Goal: Check status: Check status

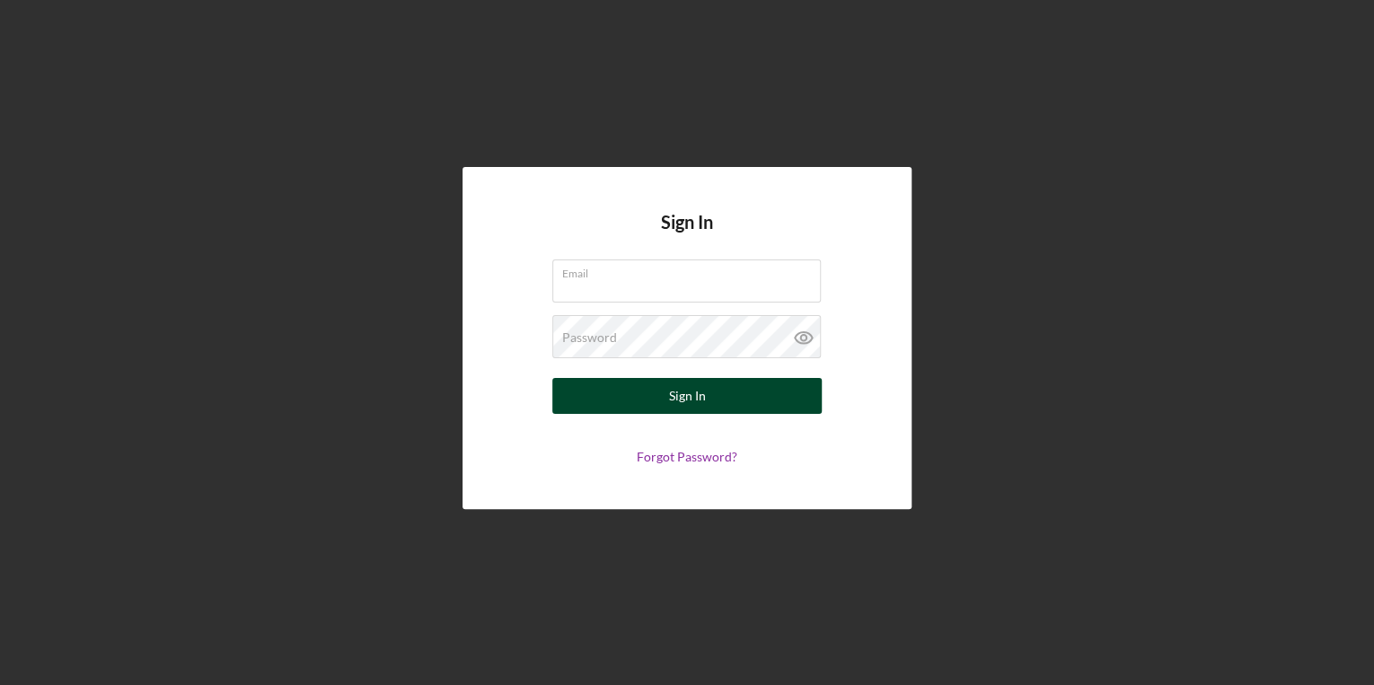
type input "[EMAIL_ADDRESS][DOMAIN_NAME]"
click at [717, 406] on button "Sign In" at bounding box center [686, 396] width 269 height 36
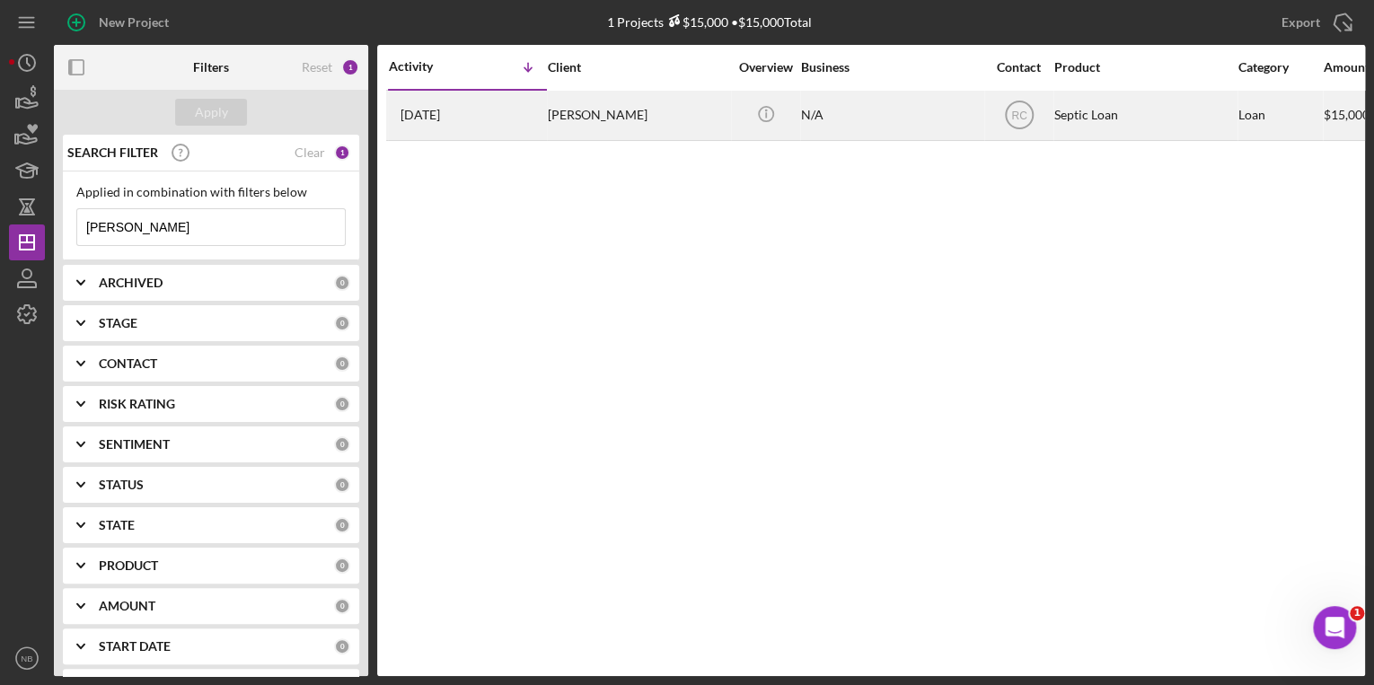
click at [589, 123] on div "[PERSON_NAME]" at bounding box center [638, 116] width 180 height 48
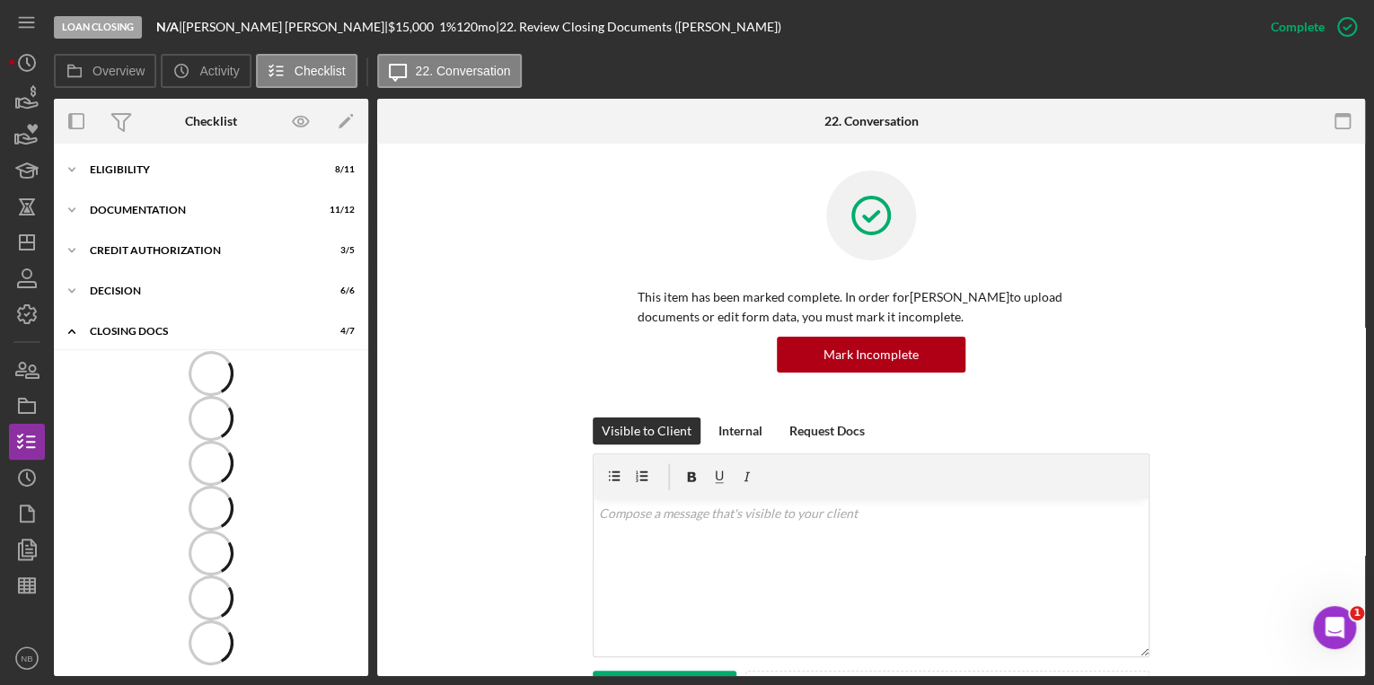
scroll to position [22, 0]
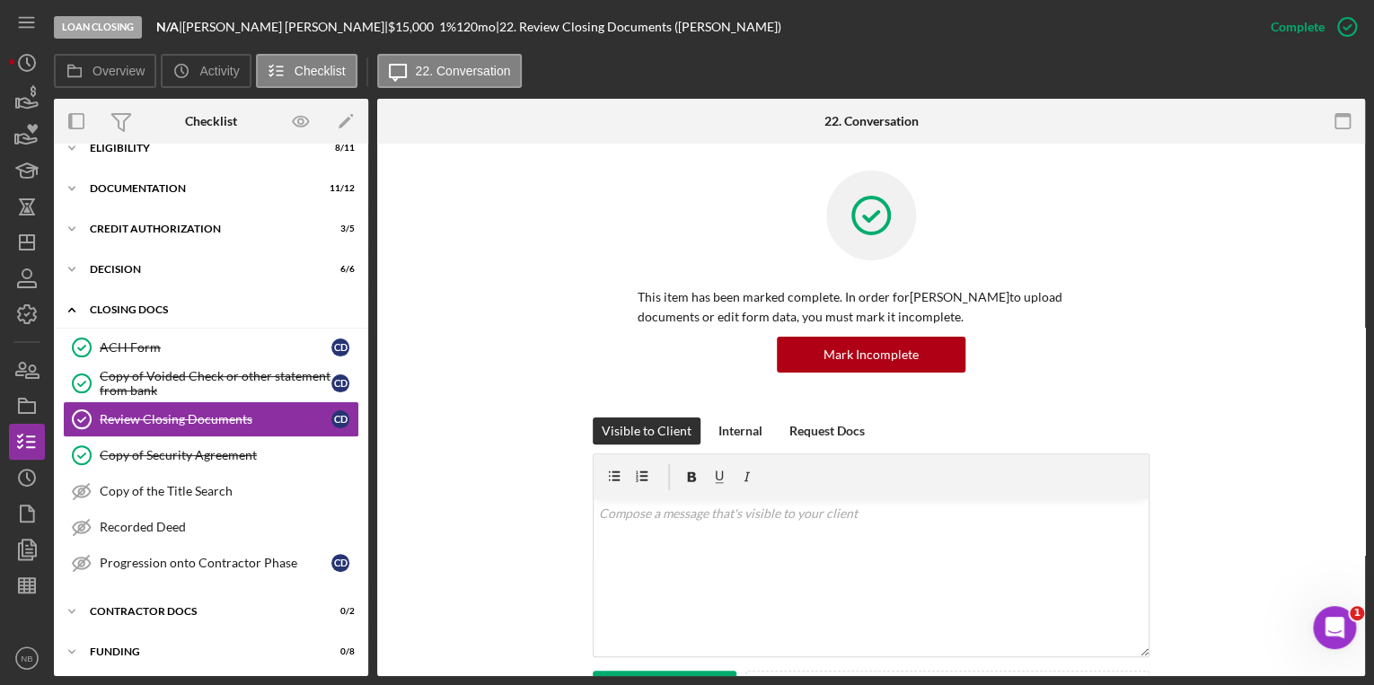
click at [75, 309] on icon "Icon/Expander" at bounding box center [72, 310] width 36 height 36
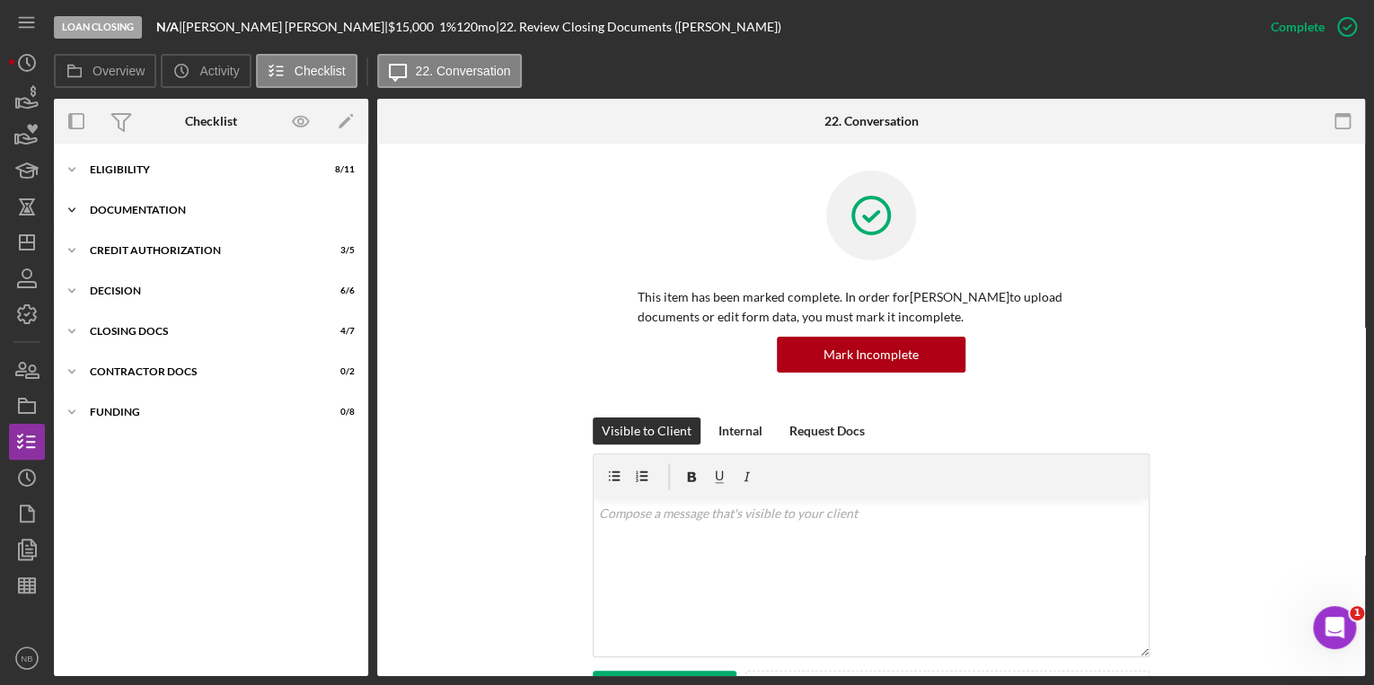
click at [70, 209] on polyline at bounding box center [71, 210] width 5 height 4
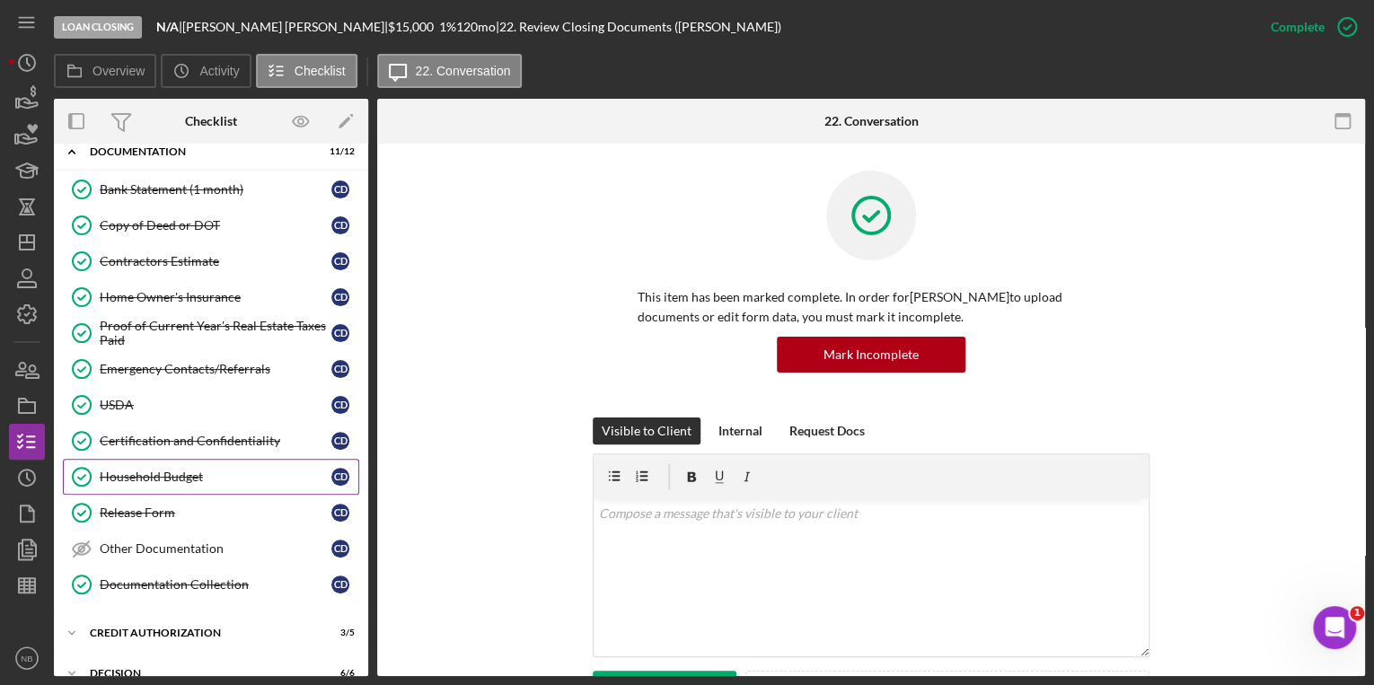
scroll to position [199, 0]
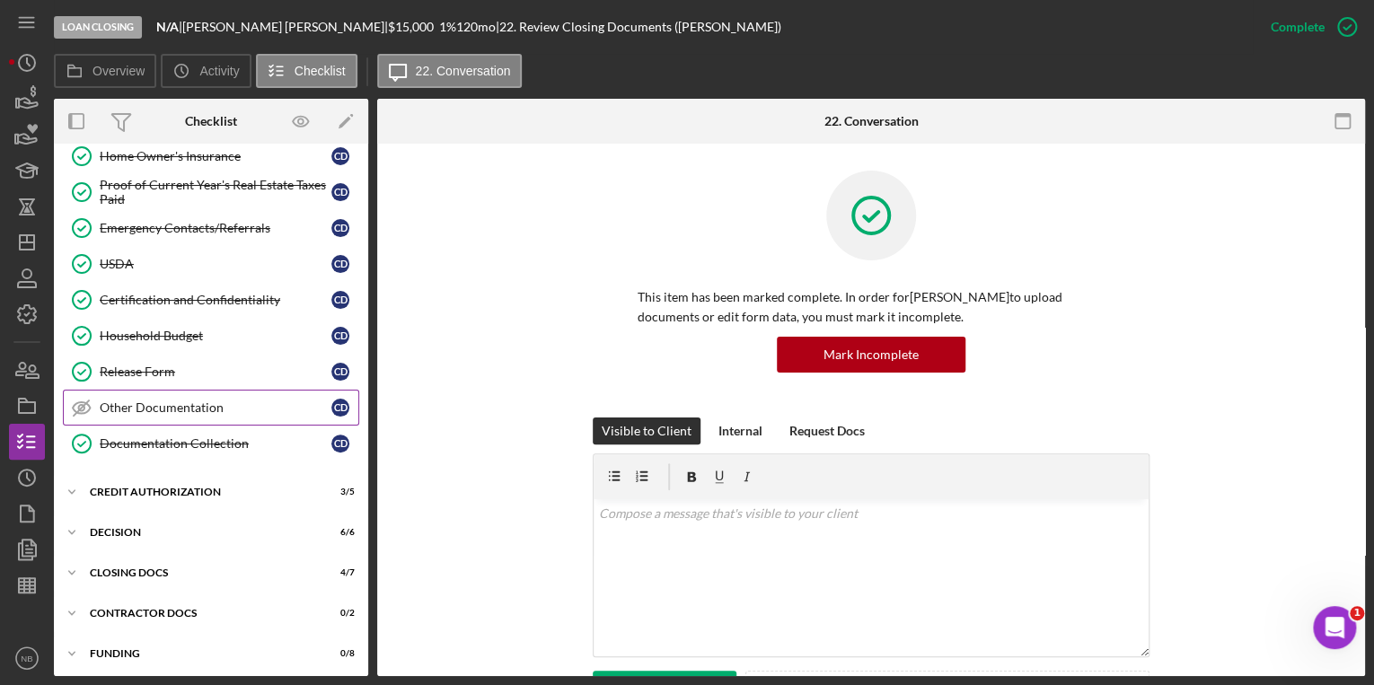
click at [187, 410] on link "Other Documentation Other Documentation C D" at bounding box center [211, 408] width 296 height 36
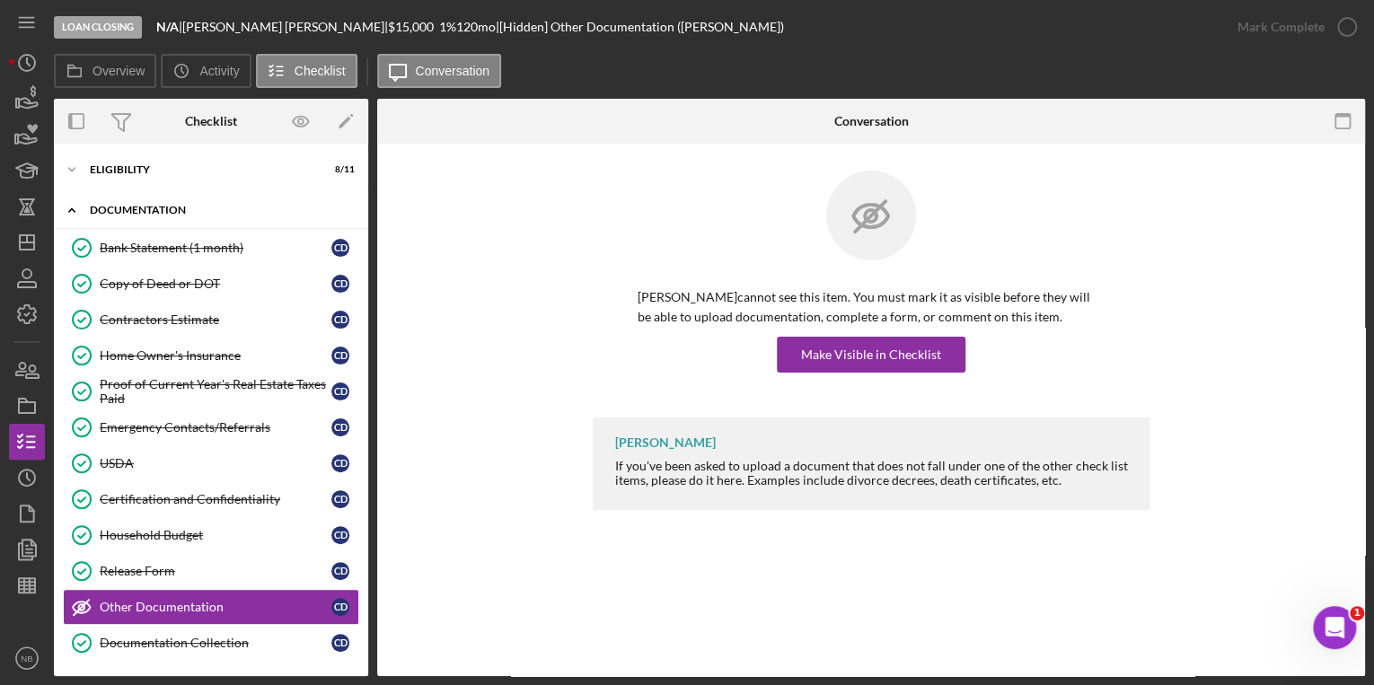
click at [74, 206] on icon "Icon/Expander" at bounding box center [72, 210] width 36 height 36
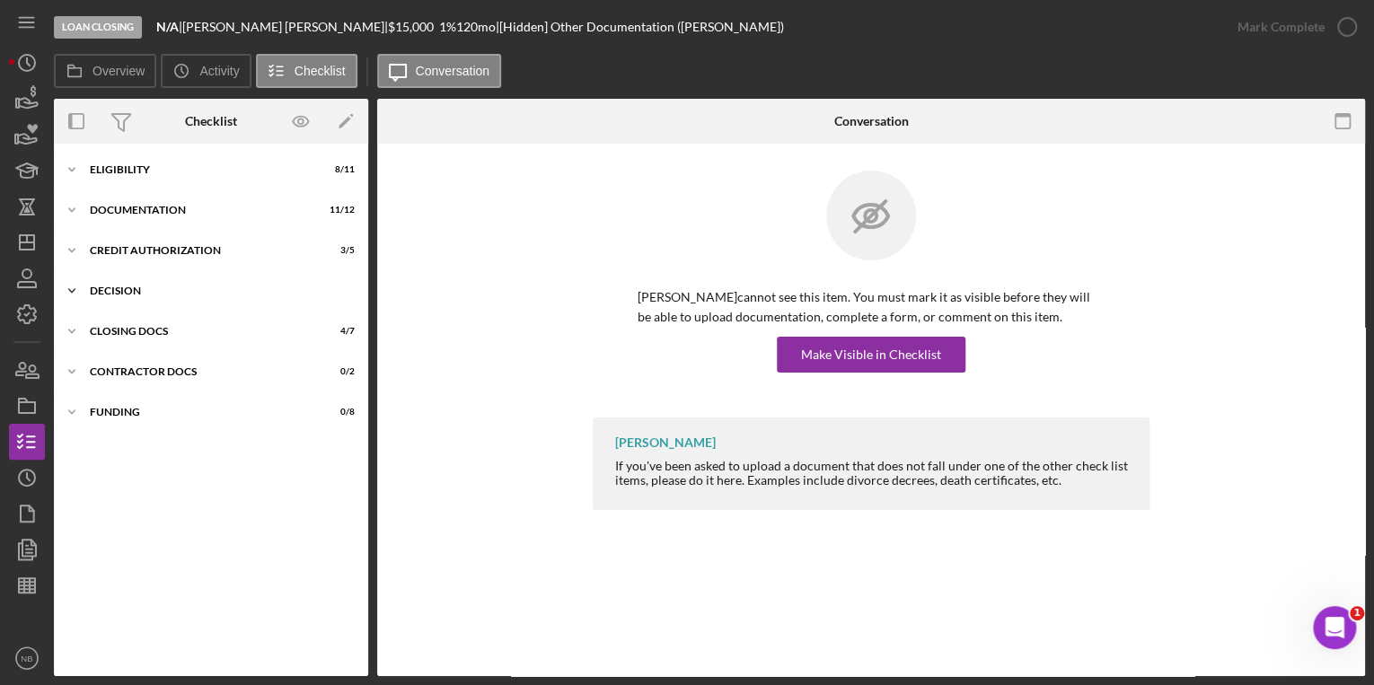
click at [68, 286] on icon "Icon/Expander" at bounding box center [72, 291] width 36 height 36
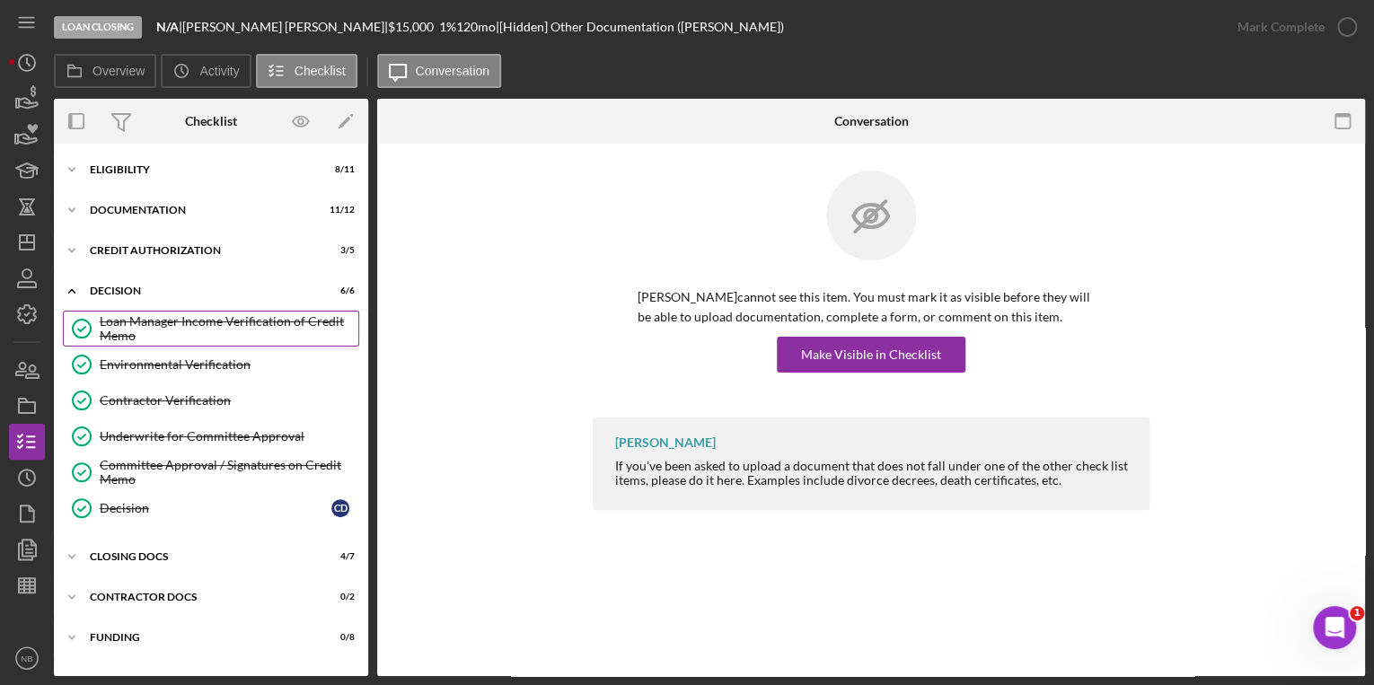
click at [255, 331] on div "Loan Manager Income Verification of Credit Memo" at bounding box center [229, 328] width 259 height 29
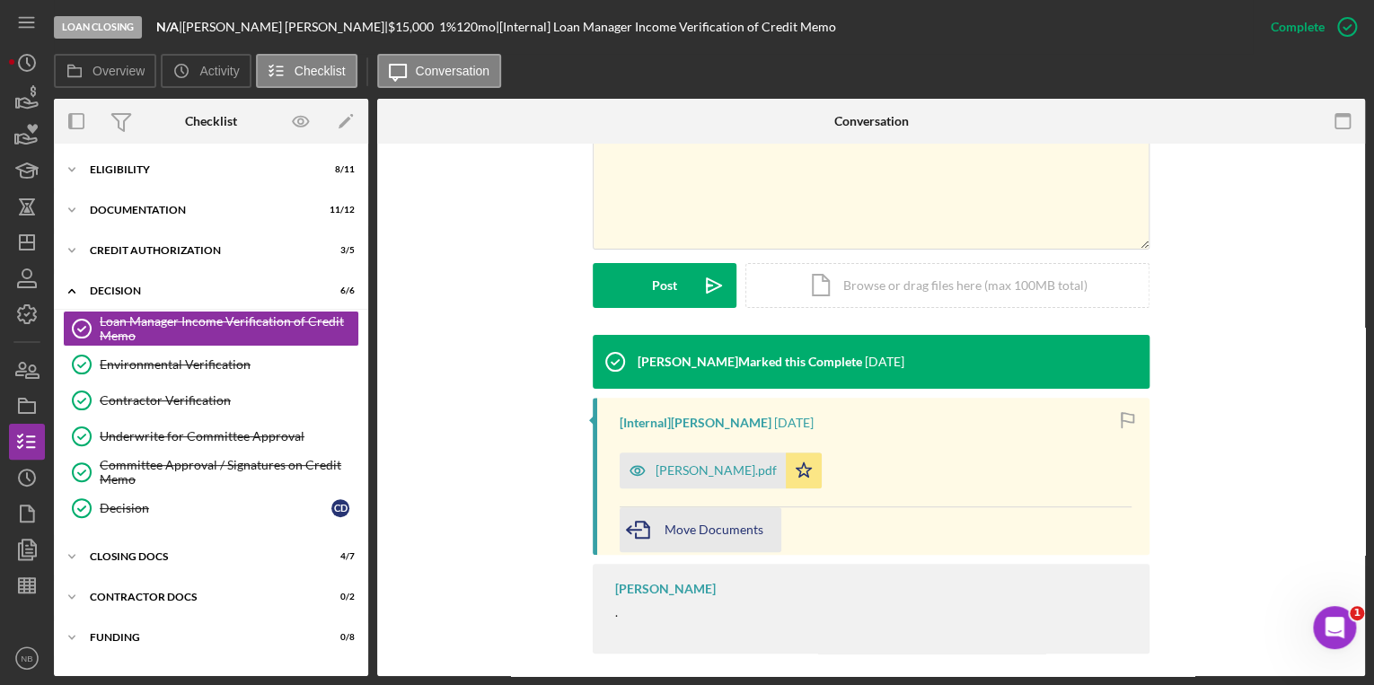
scroll to position [384, 0]
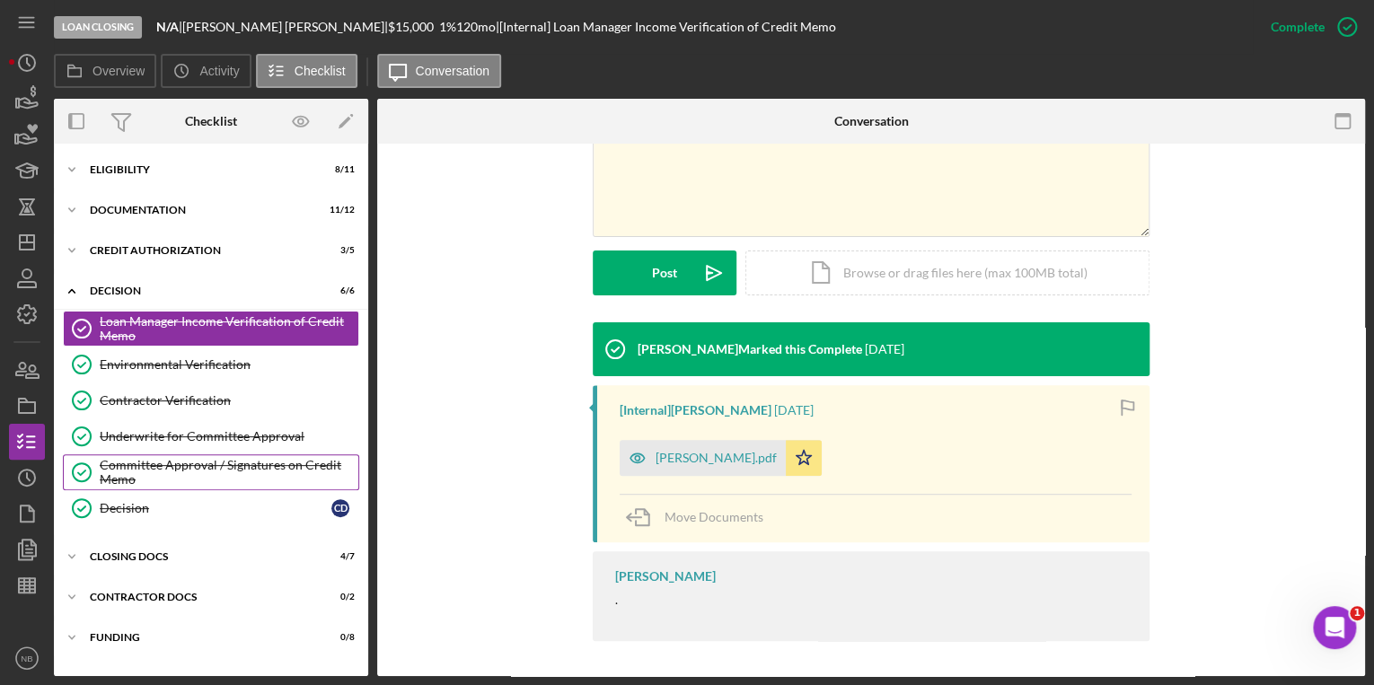
click at [201, 469] on div "Committee Approval / Signatures on Credit Memo" at bounding box center [229, 472] width 259 height 29
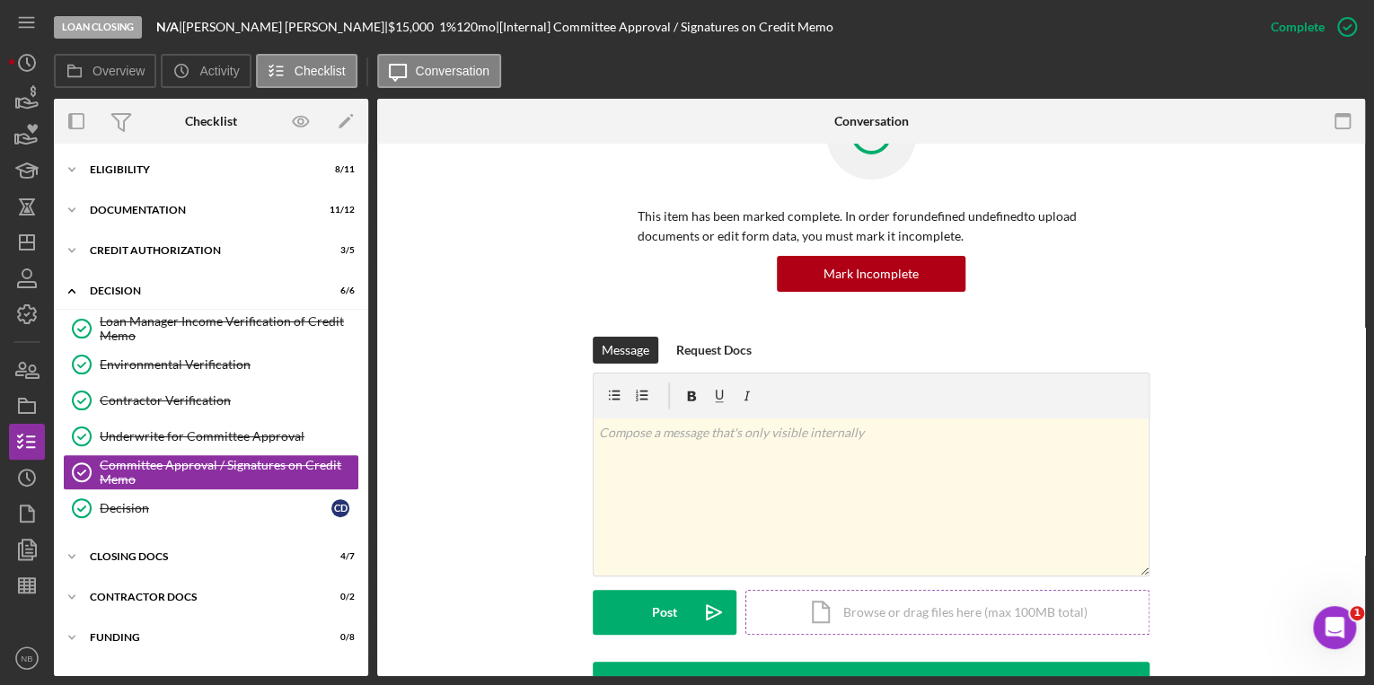
scroll to position [359, 0]
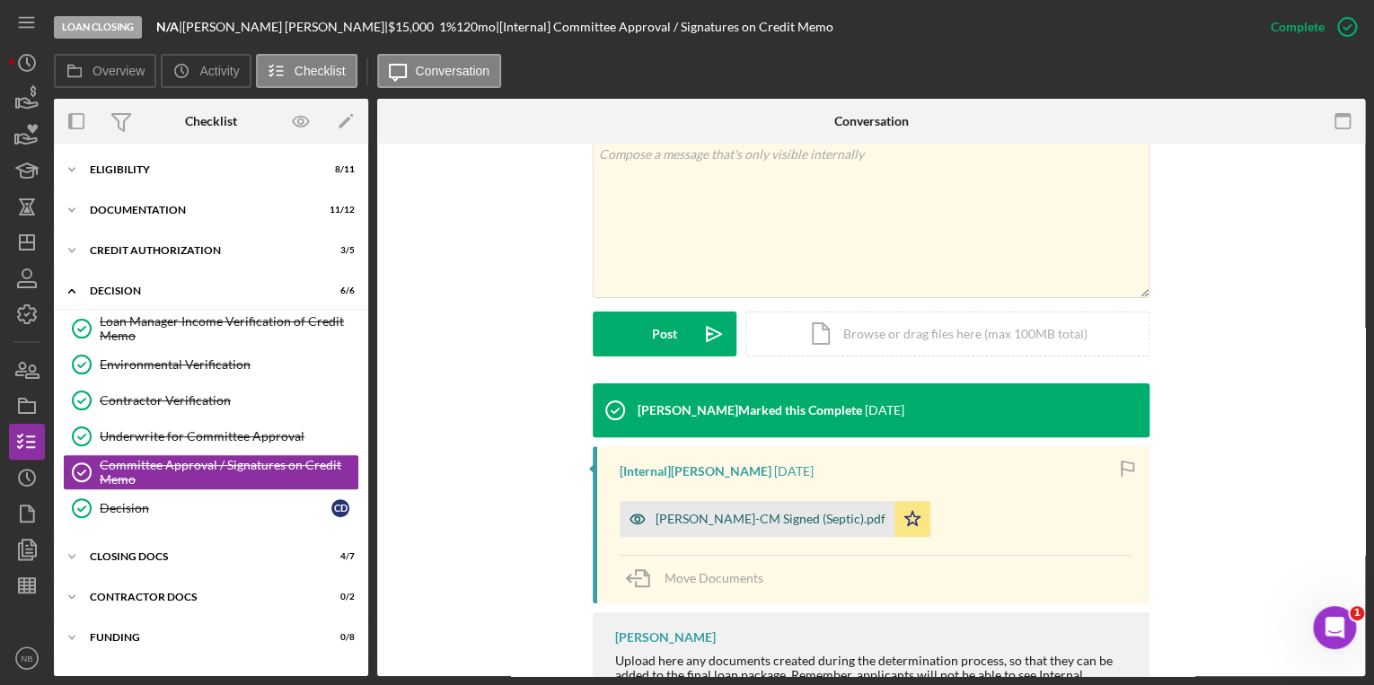
click at [758, 523] on div "[PERSON_NAME]-CM Signed (Septic).pdf" at bounding box center [770, 519] width 230 height 14
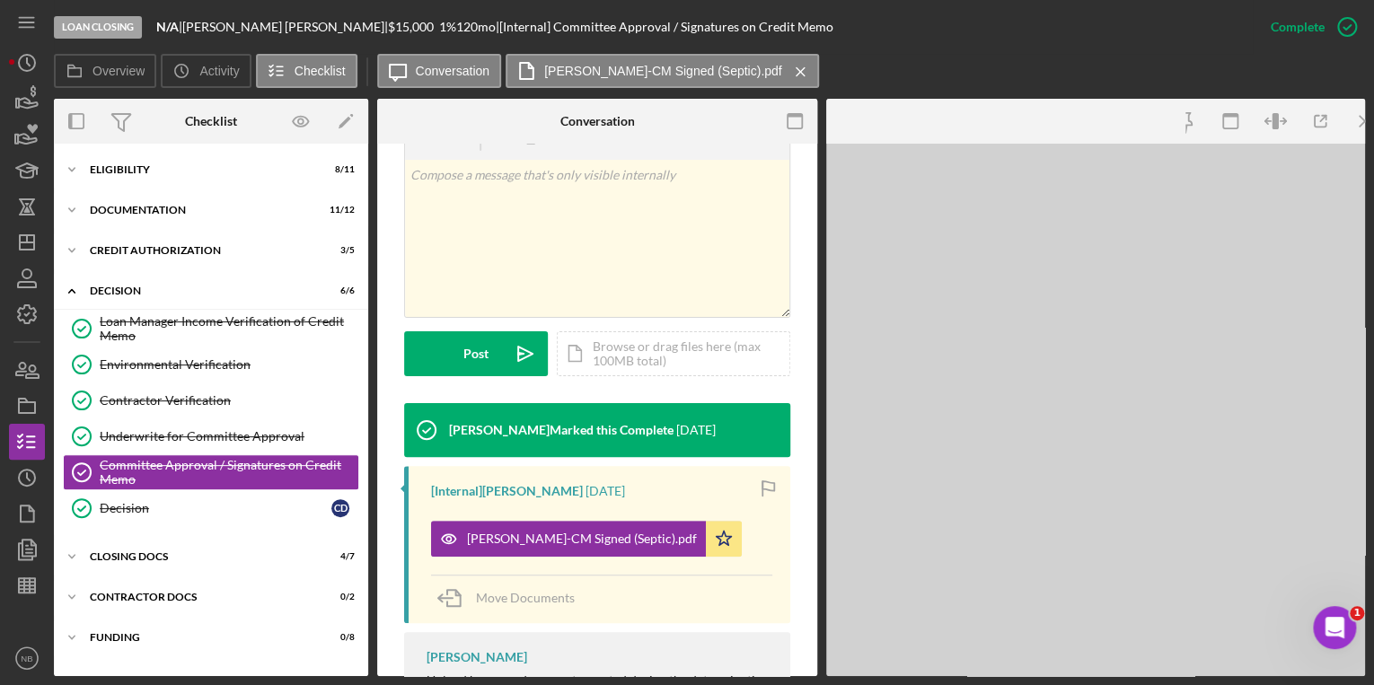
scroll to position [379, 0]
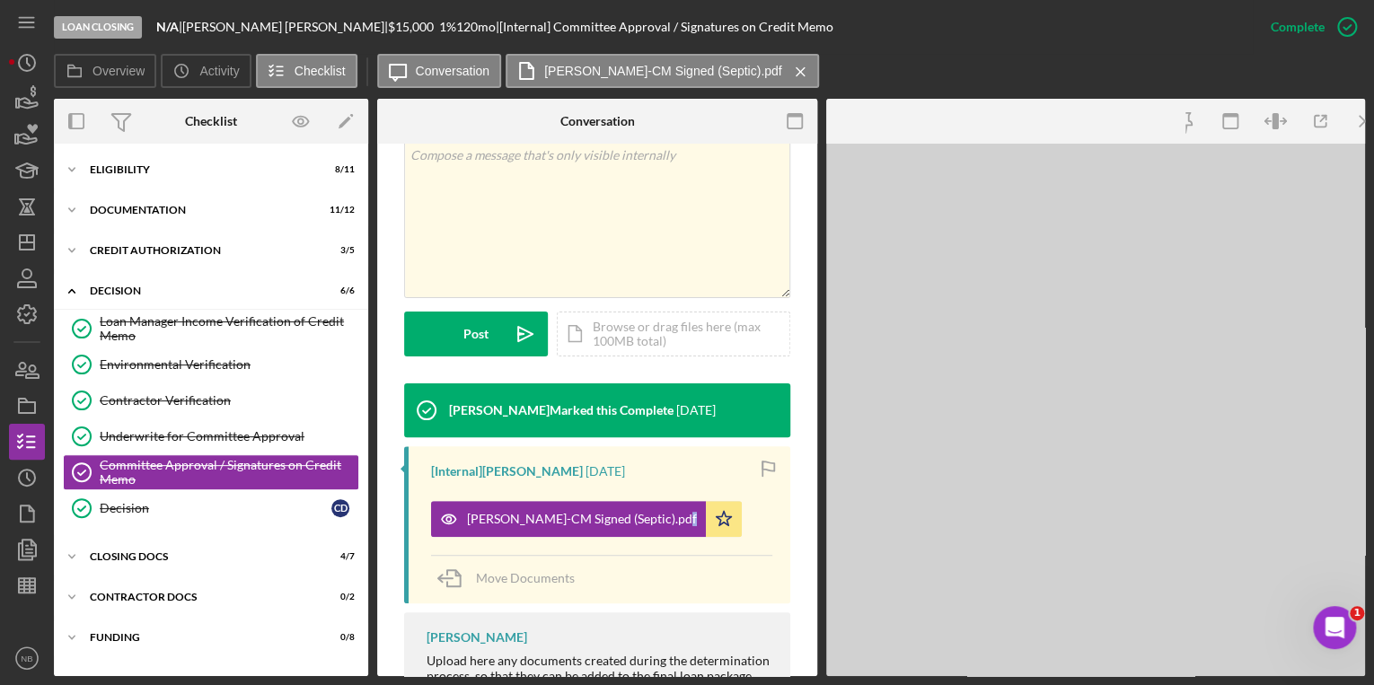
click at [758, 522] on div "DeCamp,Corey-CM Signed (Septic).pdf Icon/Star" at bounding box center [601, 514] width 341 height 45
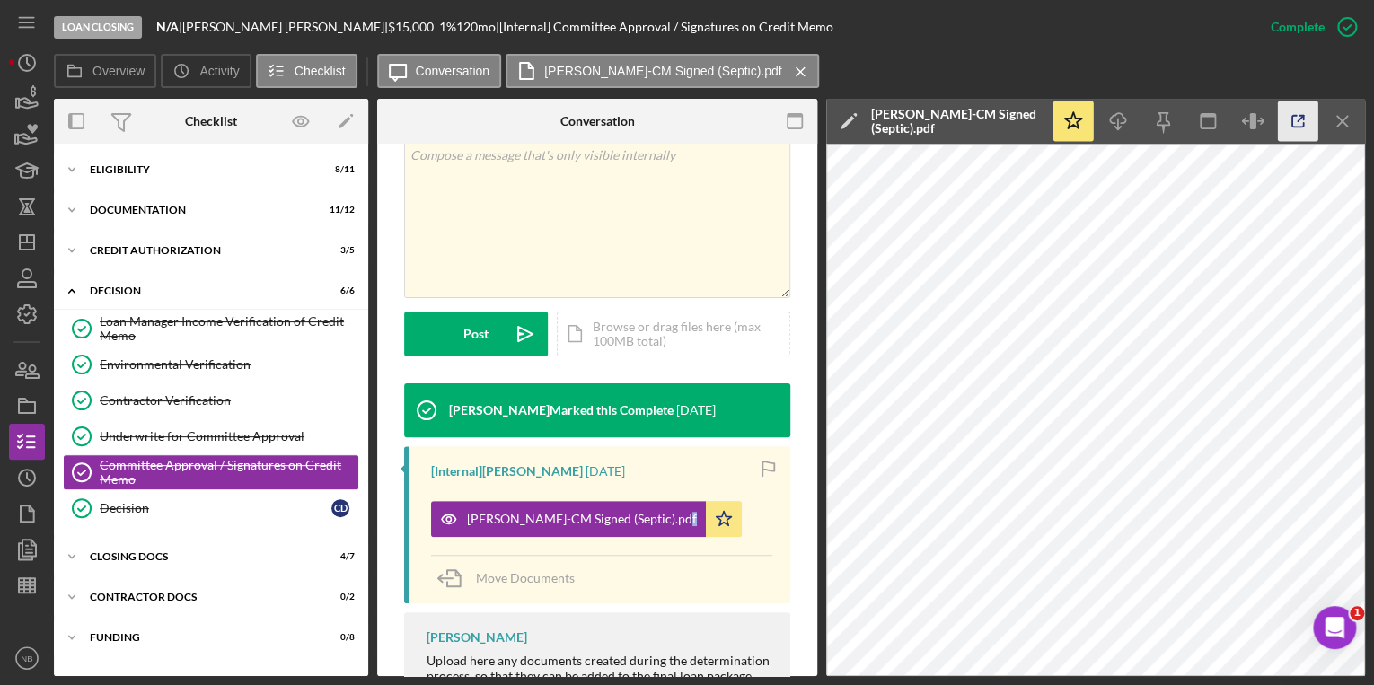
click at [1301, 121] on icon "button" at bounding box center [1297, 121] width 40 height 40
click at [1286, 118] on icon "button" at bounding box center [1297, 121] width 40 height 40
